Goal: Task Accomplishment & Management: Manage account settings

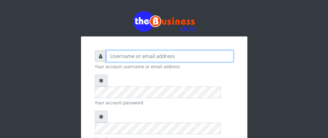
type input "Boboyen"
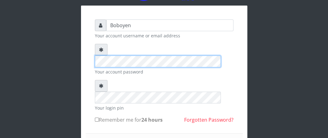
scroll to position [62, 0]
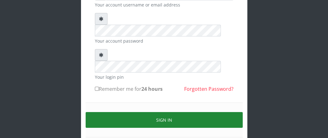
click at [117, 112] on button "Sign in" at bounding box center [164, 120] width 157 height 16
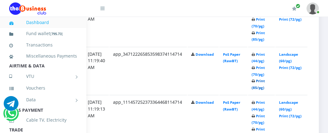
scroll to position [370, 130]
